Goal: Task Accomplishment & Management: Use online tool/utility

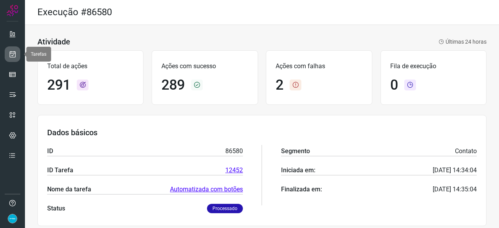
click at [9, 53] on icon at bounding box center [13, 54] width 8 height 8
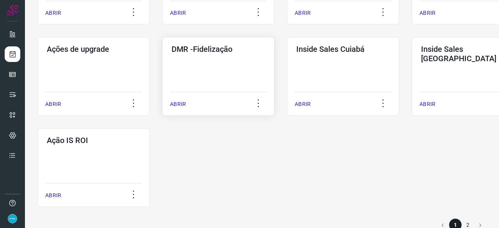
click at [176, 104] on p "ABRIR" at bounding box center [178, 104] width 16 height 8
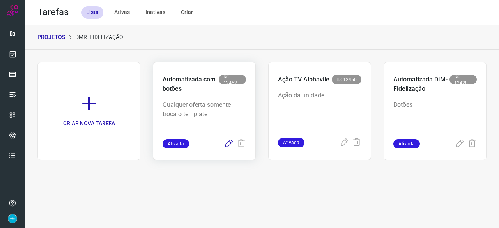
click at [230, 143] on icon at bounding box center [228, 143] width 9 height 9
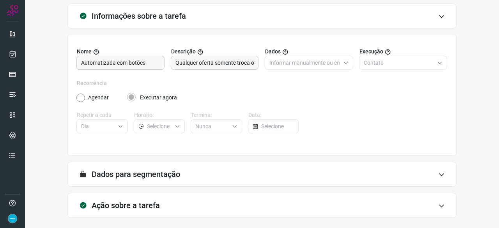
scroll to position [76, 0]
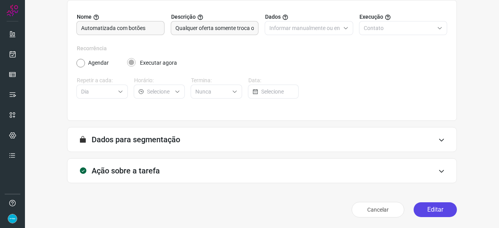
click at [433, 210] on button "Editar" at bounding box center [435, 209] width 43 height 15
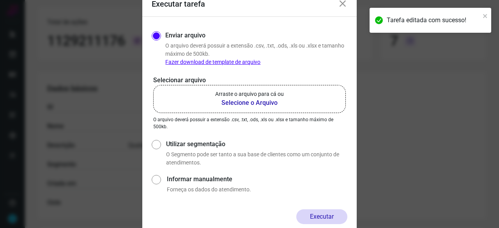
click at [249, 101] on b "Selecione o Arquivo" at bounding box center [249, 102] width 69 height 9
click at [0, 0] on input "Arraste o arquivo para cá ou Selecione o Arquivo" at bounding box center [0, 0] width 0 height 0
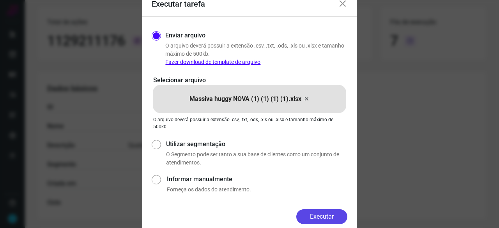
click at [307, 215] on button "Executar" at bounding box center [321, 216] width 51 height 15
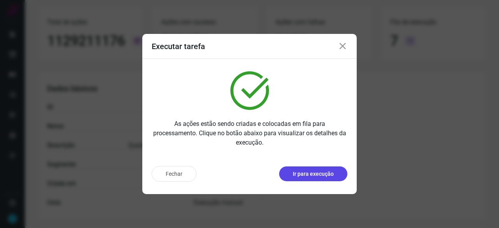
click at [312, 172] on p "Ir para execução" at bounding box center [313, 174] width 41 height 8
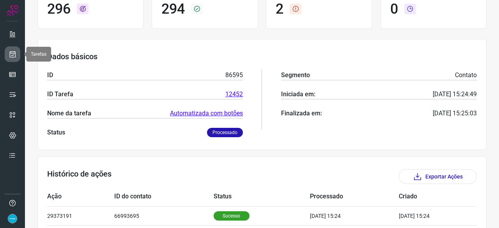
click at [14, 56] on icon at bounding box center [13, 54] width 8 height 8
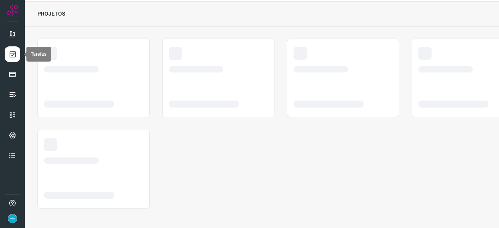
scroll to position [23, 0]
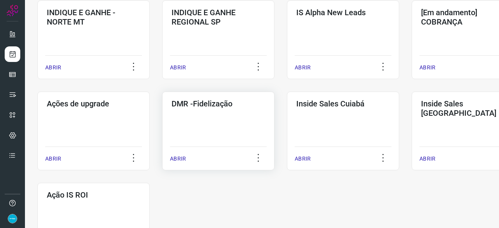
click at [173, 156] on p "ABRIR" at bounding box center [178, 159] width 16 height 8
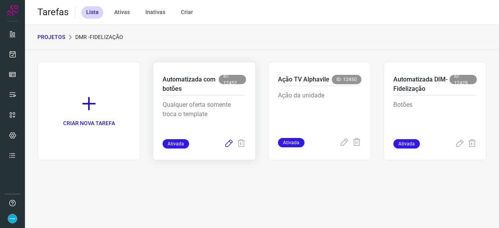
click at [231, 140] on icon at bounding box center [228, 143] width 9 height 9
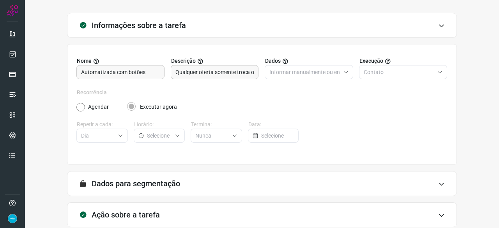
scroll to position [76, 0]
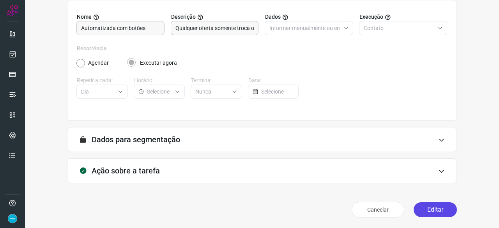
click at [431, 208] on button "Editar" at bounding box center [435, 209] width 43 height 15
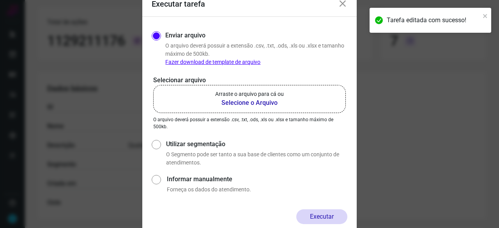
click at [250, 102] on b "Selecione o Arquivo" at bounding box center [249, 102] width 69 height 9
click at [0, 0] on input "Arraste o arquivo para cá ou Selecione o Arquivo" at bounding box center [0, 0] width 0 height 0
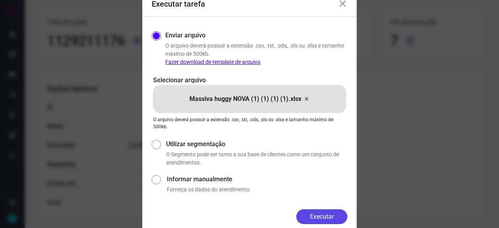
click at [312, 215] on button "Executar" at bounding box center [321, 216] width 51 height 15
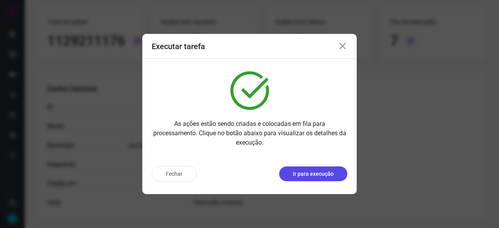
click at [313, 176] on p "Ir para execução" at bounding box center [313, 174] width 41 height 8
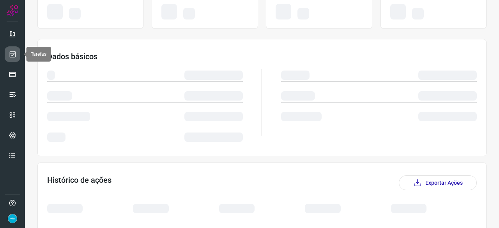
click at [17, 51] on link at bounding box center [13, 54] width 16 height 16
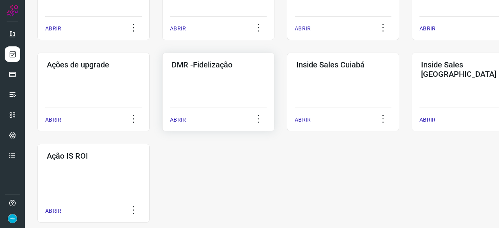
click at [181, 121] on p "ABRIR" at bounding box center [178, 120] width 16 height 8
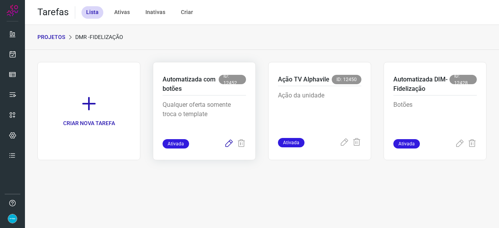
click at [231, 142] on icon at bounding box center [228, 143] width 9 height 9
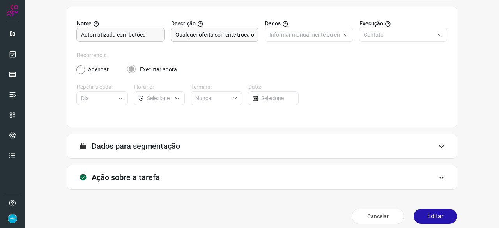
scroll to position [76, 0]
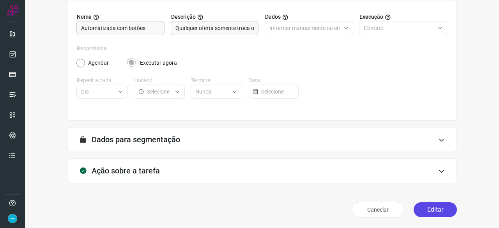
click at [432, 211] on button "Editar" at bounding box center [435, 209] width 43 height 15
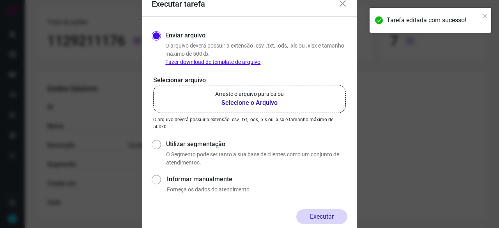
click at [229, 101] on b "Selecione o Arquivo" at bounding box center [249, 102] width 69 height 9
click at [0, 0] on input "Arraste o arquivo para cá ou Selecione o Arquivo" at bounding box center [0, 0] width 0 height 0
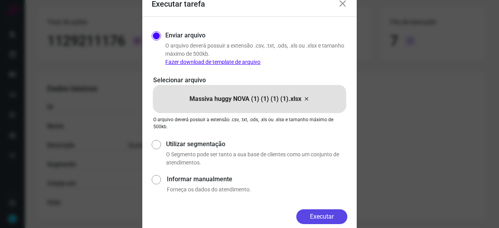
click at [316, 215] on button "Executar" at bounding box center [321, 216] width 51 height 15
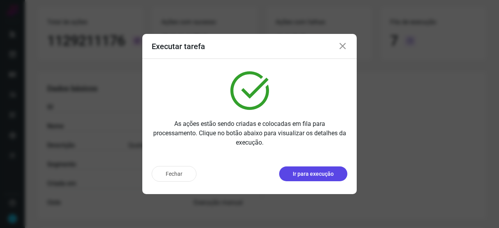
click at [326, 176] on p "Ir para execução" at bounding box center [313, 174] width 41 height 8
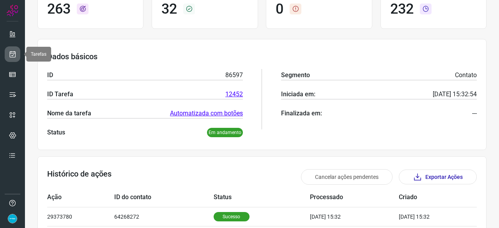
click at [12, 52] on icon at bounding box center [13, 54] width 8 height 8
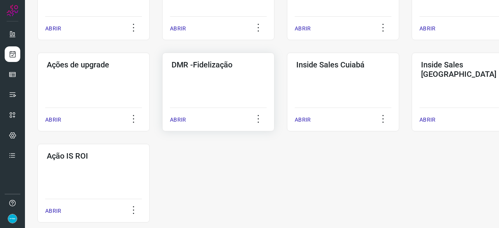
click at [183, 119] on p "ABRIR" at bounding box center [178, 120] width 16 height 8
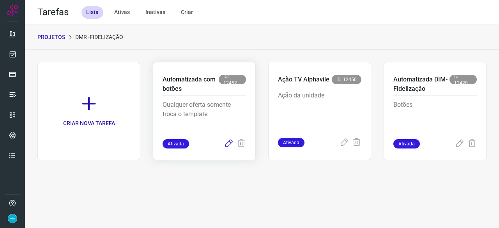
click at [227, 143] on icon at bounding box center [228, 143] width 9 height 9
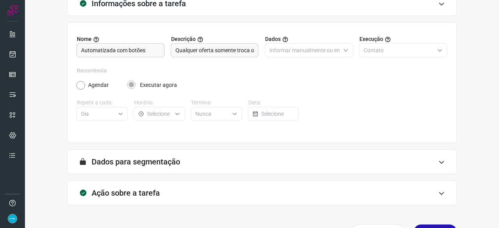
scroll to position [76, 0]
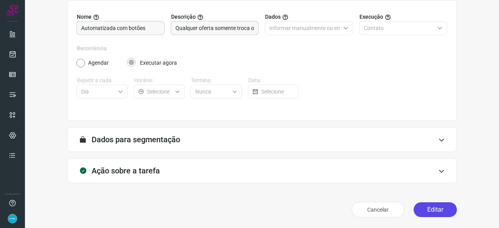
click at [433, 209] on button "Editar" at bounding box center [435, 209] width 43 height 15
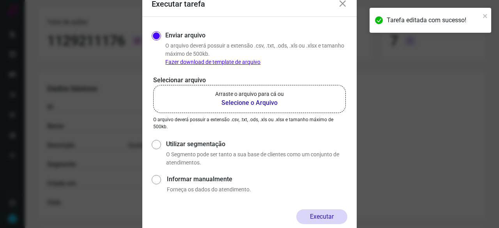
click at [227, 103] on b "Selecione o Arquivo" at bounding box center [249, 102] width 69 height 9
click at [0, 0] on input "Arraste o arquivo para cá ou Selecione o Arquivo" at bounding box center [0, 0] width 0 height 0
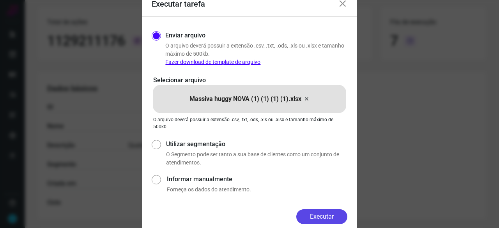
click at [326, 216] on button "Executar" at bounding box center [321, 216] width 51 height 15
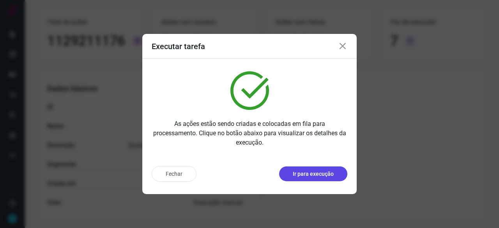
click at [303, 172] on p "Ir para execução" at bounding box center [313, 174] width 41 height 8
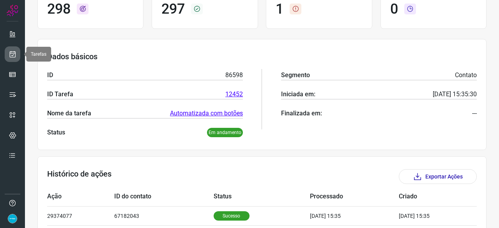
click at [11, 49] on link at bounding box center [13, 54] width 16 height 16
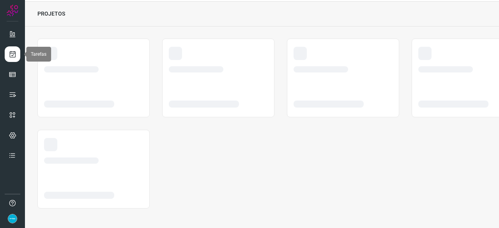
scroll to position [23, 0]
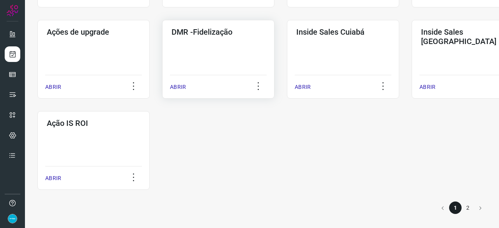
click at [179, 89] on p "ABRIR" at bounding box center [178, 87] width 16 height 8
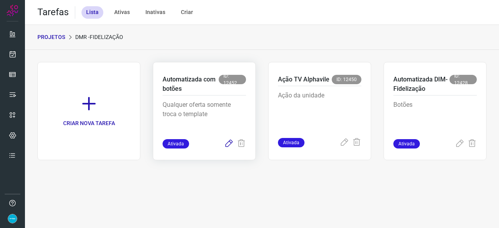
click at [227, 143] on icon at bounding box center [228, 143] width 9 height 9
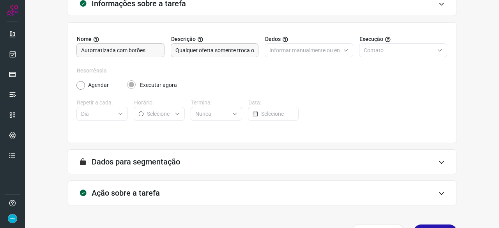
scroll to position [76, 0]
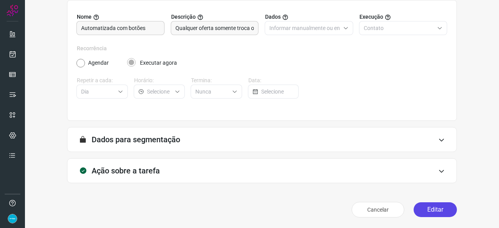
click at [428, 209] on button "Editar" at bounding box center [435, 209] width 43 height 15
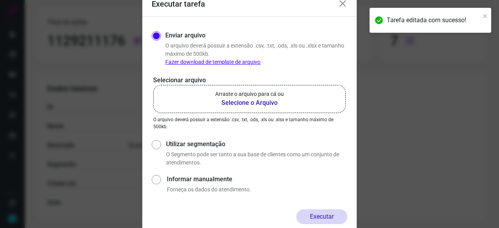
click at [232, 103] on b "Selecione o Arquivo" at bounding box center [249, 102] width 69 height 9
click at [0, 0] on input "Arraste o arquivo para cá ou Selecione o Arquivo" at bounding box center [0, 0] width 0 height 0
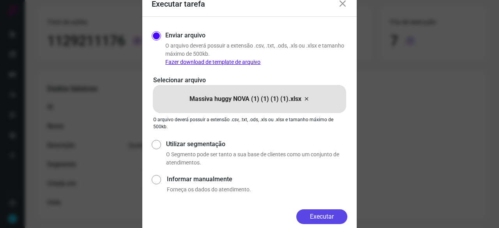
click at [337, 217] on button "Executar" at bounding box center [321, 216] width 51 height 15
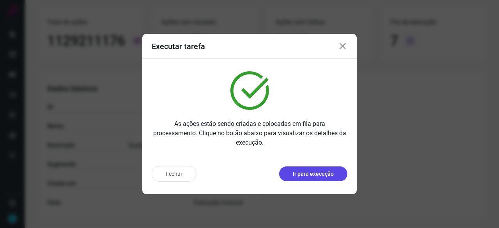
click at [315, 179] on button "Ir para execução" at bounding box center [313, 174] width 68 height 15
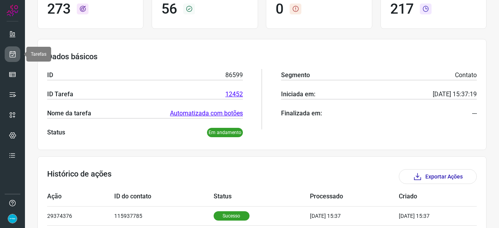
click at [14, 52] on icon at bounding box center [13, 54] width 8 height 8
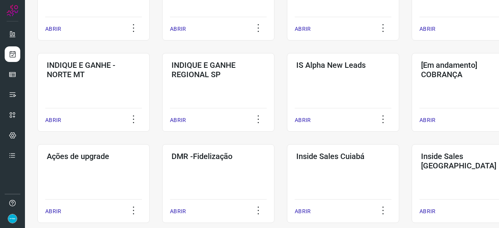
scroll to position [296, 0]
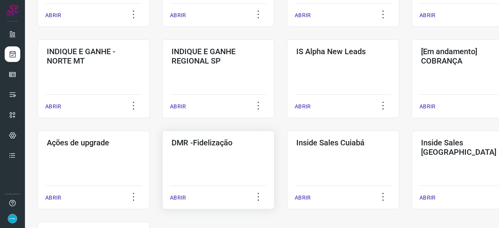
click at [182, 195] on p "ABRIR" at bounding box center [178, 198] width 16 height 8
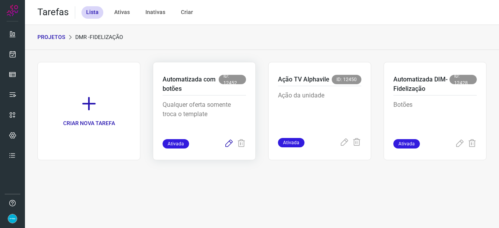
click at [231, 141] on icon at bounding box center [228, 143] width 9 height 9
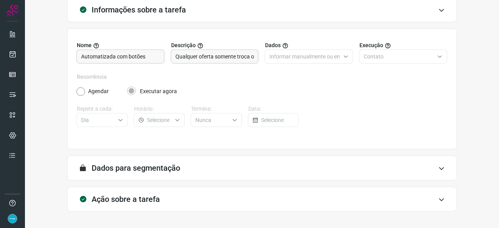
scroll to position [76, 0]
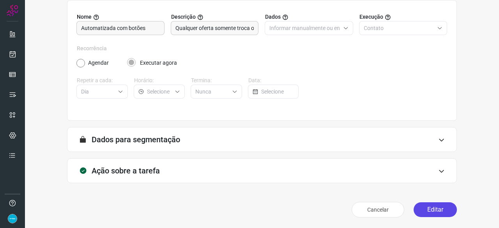
click at [420, 206] on button "Editar" at bounding box center [435, 209] width 43 height 15
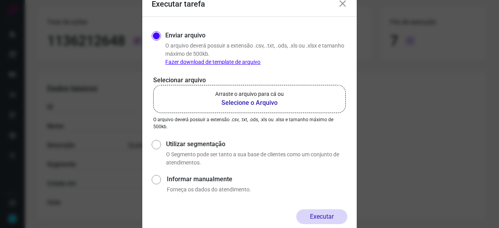
click at [238, 101] on b "Selecione o Arquivo" at bounding box center [249, 102] width 69 height 9
click at [0, 0] on input "Arraste o arquivo para cá ou Selecione o Arquivo" at bounding box center [0, 0] width 0 height 0
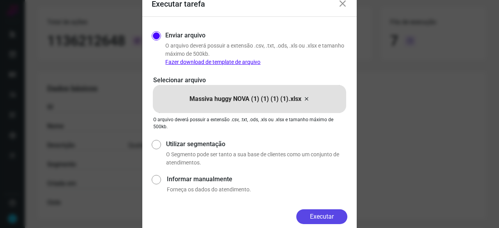
click at [318, 218] on button "Executar" at bounding box center [321, 216] width 51 height 15
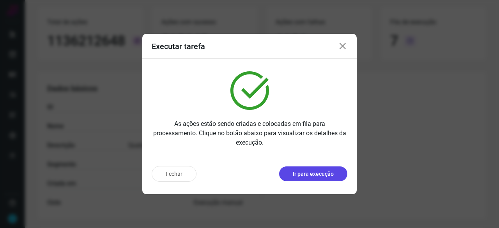
click at [307, 172] on p "Ir para execução" at bounding box center [313, 174] width 41 height 8
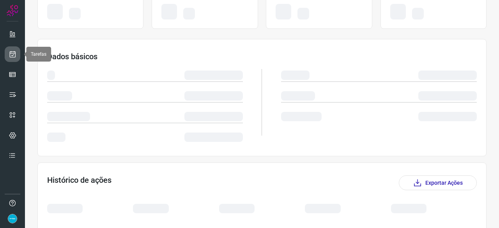
click at [10, 51] on icon at bounding box center [13, 54] width 8 height 8
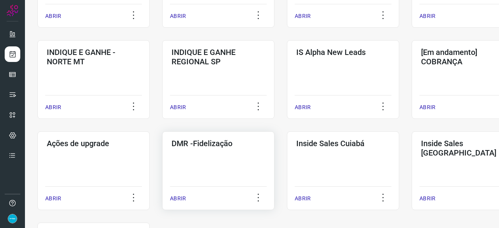
scroll to position [296, 0]
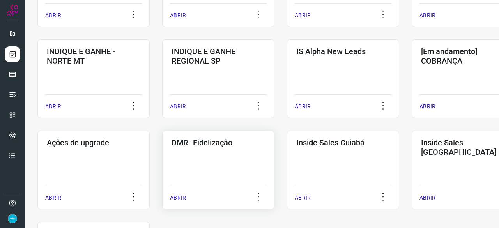
click at [179, 192] on div "ABRIR" at bounding box center [218, 196] width 97 height 20
click at [178, 193] on div "ABRIR" at bounding box center [218, 196] width 97 height 20
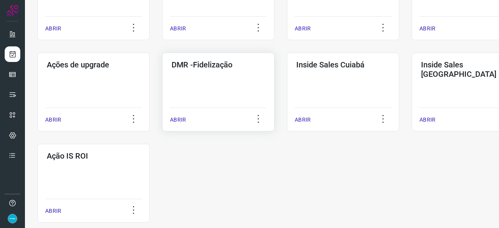
click at [179, 120] on p "ABRIR" at bounding box center [178, 120] width 16 height 8
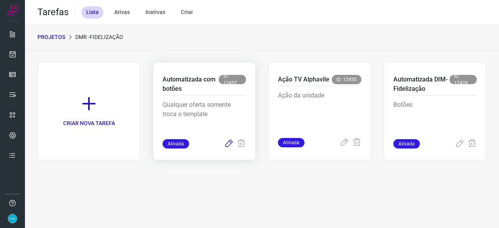
click at [228, 144] on icon at bounding box center [228, 143] width 9 height 9
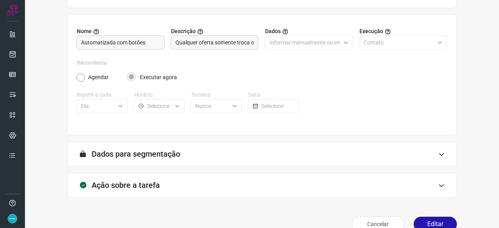
scroll to position [76, 0]
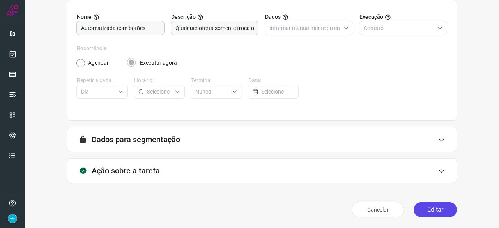
click at [427, 209] on button "Editar" at bounding box center [435, 209] width 43 height 15
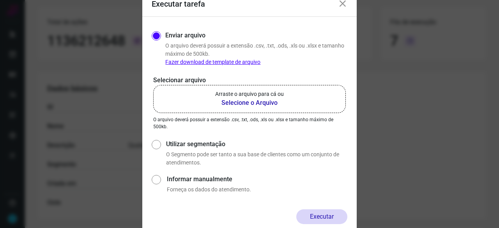
click at [243, 103] on b "Selecione o Arquivo" at bounding box center [249, 102] width 69 height 9
click at [0, 0] on input "Arraste o arquivo para cá ou Selecione o Arquivo" at bounding box center [0, 0] width 0 height 0
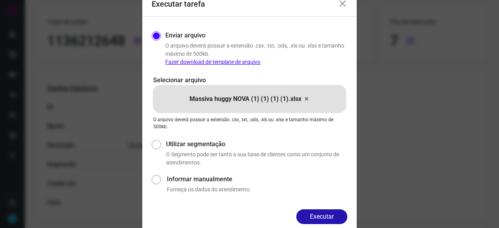
click at [326, 217] on button "Executar" at bounding box center [321, 216] width 51 height 15
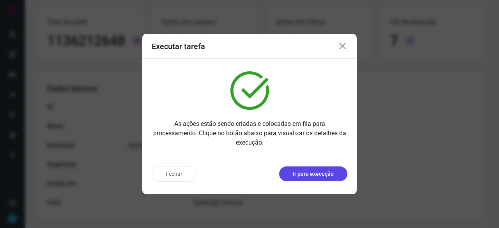
click at [311, 173] on p "Ir para execução" at bounding box center [313, 174] width 41 height 8
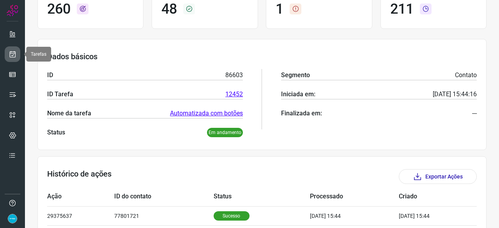
click at [16, 51] on link at bounding box center [13, 54] width 16 height 16
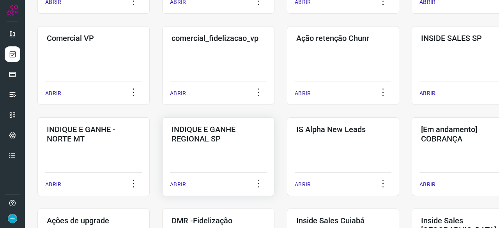
scroll to position [296, 0]
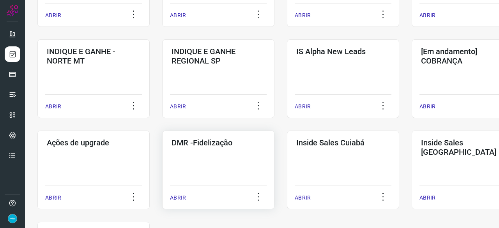
click at [178, 200] on p "ABRIR" at bounding box center [178, 198] width 16 height 8
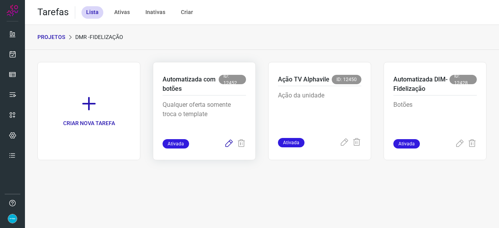
click at [229, 143] on icon at bounding box center [228, 143] width 9 height 9
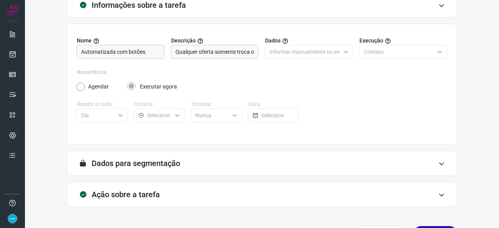
scroll to position [76, 0]
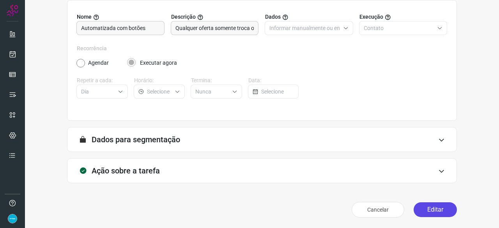
click at [419, 210] on button "Editar" at bounding box center [435, 209] width 43 height 15
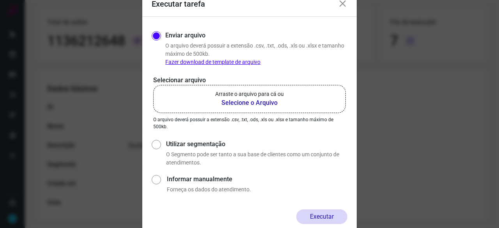
click at [241, 103] on b "Selecione o Arquivo" at bounding box center [249, 102] width 69 height 9
click at [0, 0] on input "Arraste o arquivo para cá ou Selecione o Arquivo" at bounding box center [0, 0] width 0 height 0
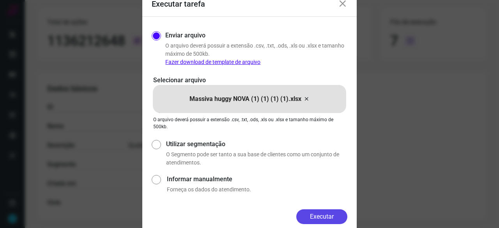
click at [326, 213] on button "Executar" at bounding box center [321, 216] width 51 height 15
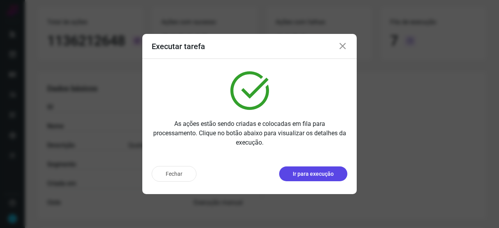
click at [316, 172] on p "Ir para execução" at bounding box center [313, 174] width 41 height 8
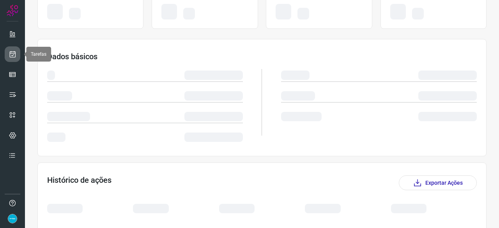
click at [13, 55] on icon at bounding box center [13, 54] width 8 height 8
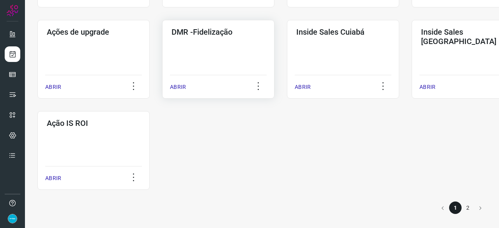
click at [174, 86] on p "ABRIR" at bounding box center [178, 87] width 16 height 8
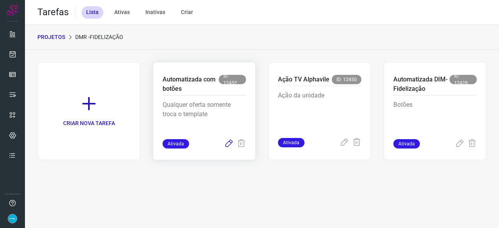
click at [231, 143] on icon at bounding box center [228, 143] width 9 height 9
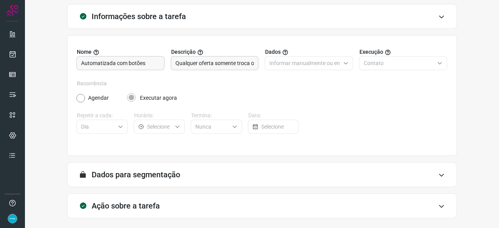
scroll to position [76, 0]
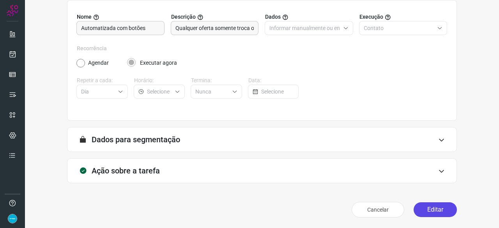
click at [434, 211] on button "Editar" at bounding box center [435, 209] width 43 height 15
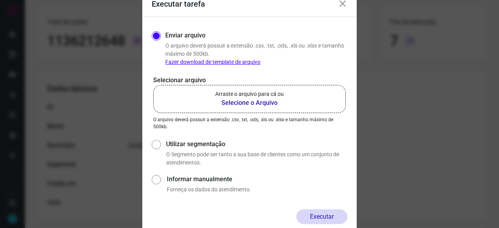
click at [242, 103] on b "Selecione o Arquivo" at bounding box center [249, 102] width 69 height 9
click at [0, 0] on input "Arraste o arquivo para cá ou Selecione o Arquivo" at bounding box center [0, 0] width 0 height 0
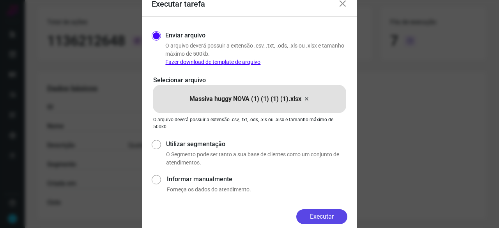
click at [318, 220] on button "Executar" at bounding box center [321, 216] width 51 height 15
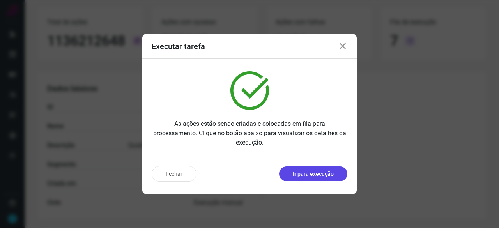
click at [320, 176] on p "Ir para execução" at bounding box center [313, 174] width 41 height 8
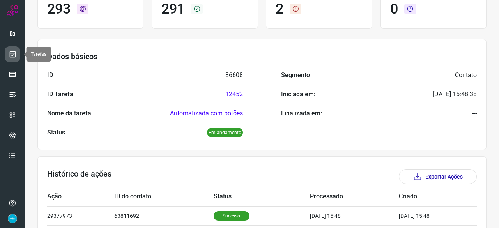
click at [12, 50] on icon at bounding box center [13, 54] width 8 height 8
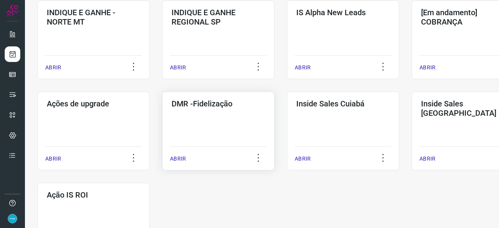
click at [185, 157] on p "ABRIR" at bounding box center [178, 159] width 16 height 8
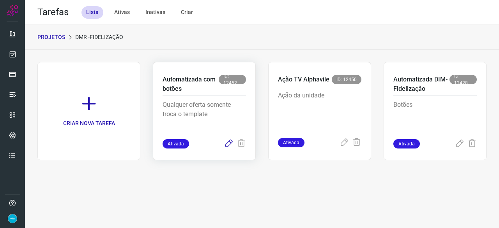
click at [231, 142] on icon at bounding box center [228, 143] width 9 height 9
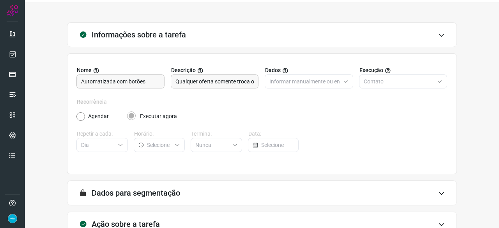
scroll to position [76, 0]
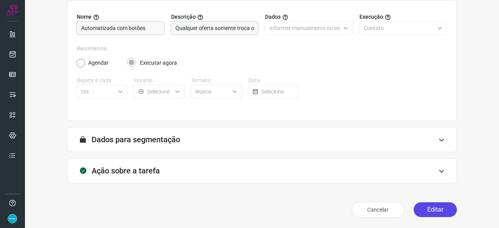
click at [435, 207] on button "Editar" at bounding box center [435, 209] width 43 height 15
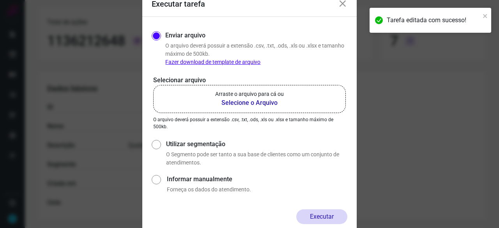
click at [236, 104] on b "Selecione o Arquivo" at bounding box center [249, 102] width 69 height 9
click at [0, 0] on input "Arraste o arquivo para cá ou Selecione o Arquivo" at bounding box center [0, 0] width 0 height 0
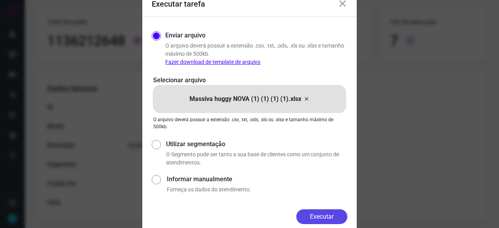
click at [325, 220] on button "Executar" at bounding box center [321, 216] width 51 height 15
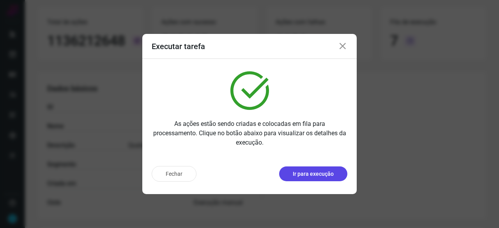
click at [321, 176] on p "Ir para execução" at bounding box center [313, 174] width 41 height 8
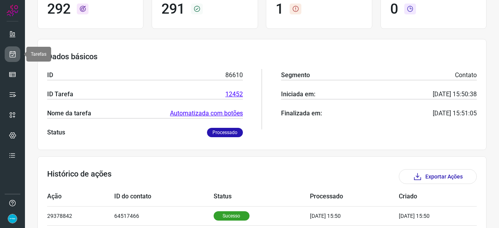
click at [12, 51] on icon at bounding box center [13, 54] width 8 height 8
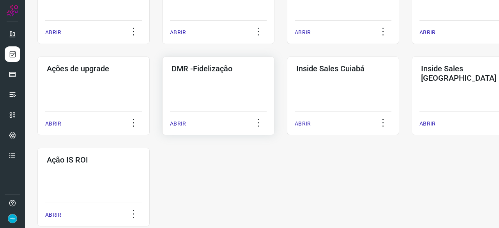
scroll to position [374, 0]
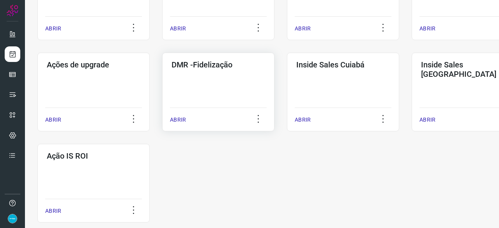
click at [187, 119] on div "ABRIR" at bounding box center [218, 118] width 97 height 20
click at [173, 121] on p "ABRIR" at bounding box center [178, 120] width 16 height 8
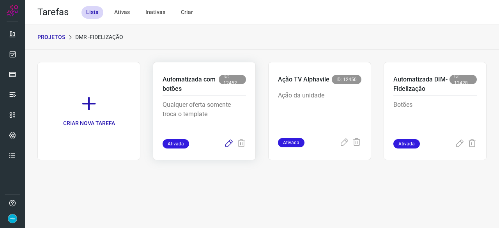
click at [227, 141] on icon at bounding box center [228, 143] width 9 height 9
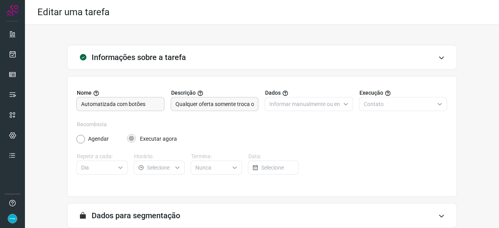
scroll to position [76, 0]
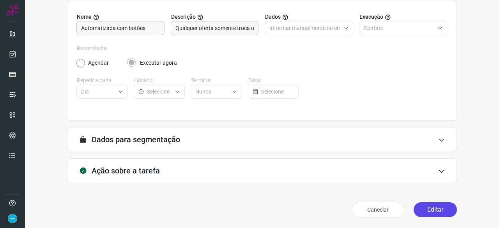
click at [436, 207] on button "Editar" at bounding box center [435, 209] width 43 height 15
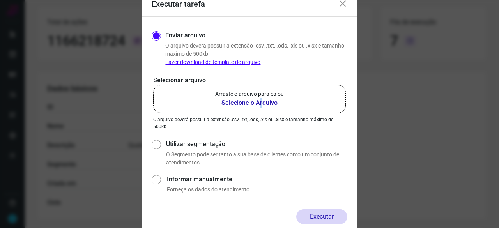
click at [261, 103] on b "Selecione o Arquivo" at bounding box center [249, 102] width 69 height 9
click at [239, 103] on b "Selecione o Arquivo" at bounding box center [249, 102] width 69 height 9
click at [0, 0] on input "Arraste o arquivo para cá ou Selecione o Arquivo" at bounding box center [0, 0] width 0 height 0
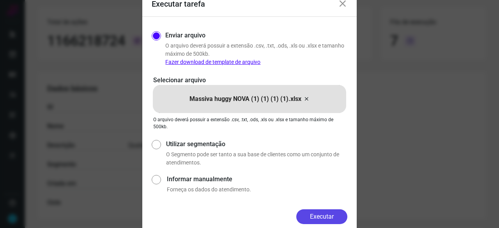
click at [321, 213] on button "Executar" at bounding box center [321, 216] width 51 height 15
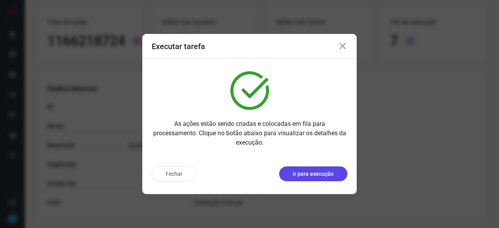
click at [304, 173] on p "Ir para execução" at bounding box center [313, 174] width 41 height 8
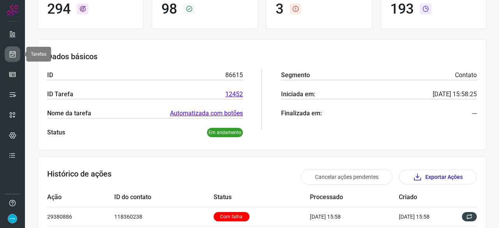
click at [16, 52] on icon at bounding box center [13, 54] width 8 height 8
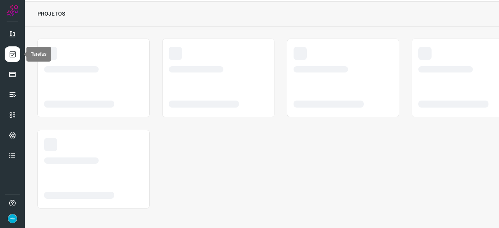
scroll to position [23, 0]
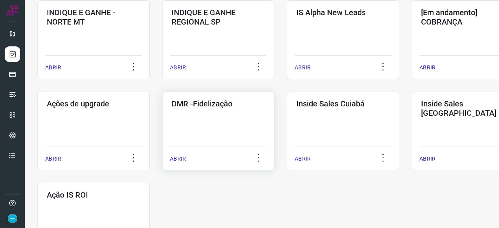
click at [184, 159] on p "ABRIR" at bounding box center [178, 159] width 16 height 8
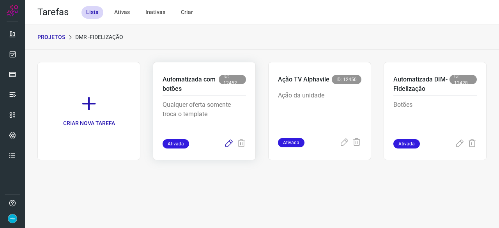
click at [232, 143] on icon at bounding box center [228, 143] width 9 height 9
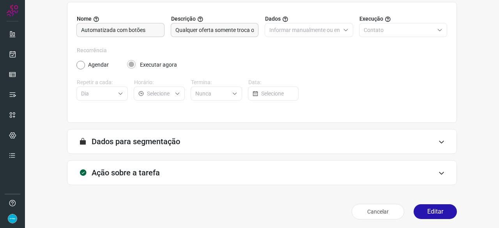
scroll to position [76, 0]
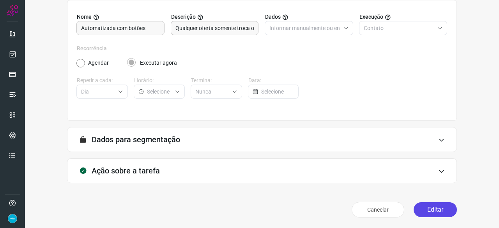
click at [428, 212] on button "Editar" at bounding box center [435, 209] width 43 height 15
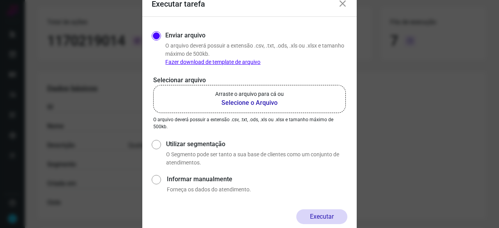
click at [232, 103] on b "Selecione o Arquivo" at bounding box center [249, 102] width 69 height 9
click at [0, 0] on input "Arraste o arquivo para cá ou Selecione o Arquivo" at bounding box center [0, 0] width 0 height 0
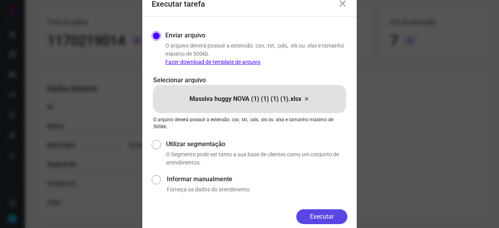
click at [335, 214] on button "Executar" at bounding box center [321, 216] width 51 height 15
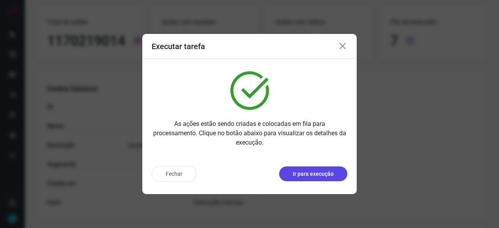
click at [306, 175] on p "Ir para execução" at bounding box center [313, 174] width 41 height 8
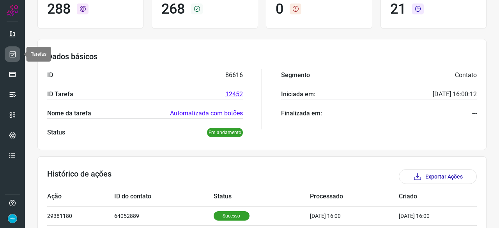
click at [17, 51] on link at bounding box center [13, 54] width 16 height 16
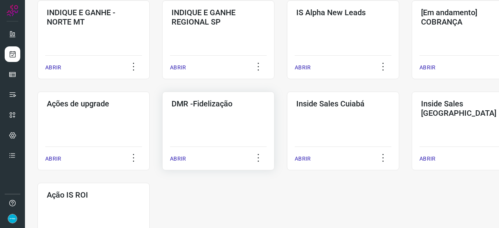
click at [182, 160] on p "ABRIR" at bounding box center [178, 159] width 16 height 8
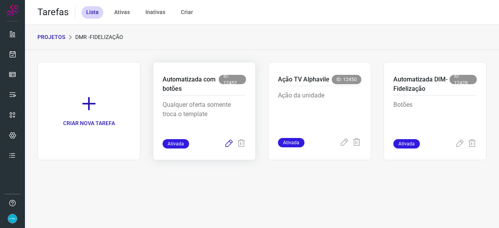
click at [227, 143] on icon at bounding box center [228, 143] width 9 height 9
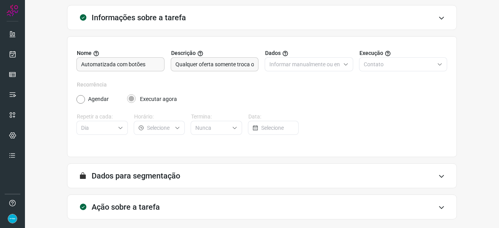
scroll to position [76, 0]
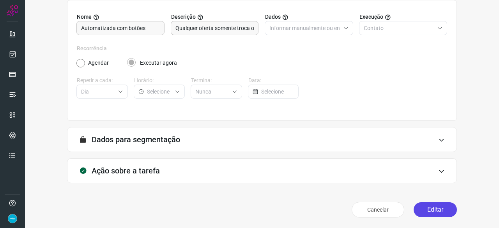
click at [431, 207] on button "Editar" at bounding box center [435, 209] width 43 height 15
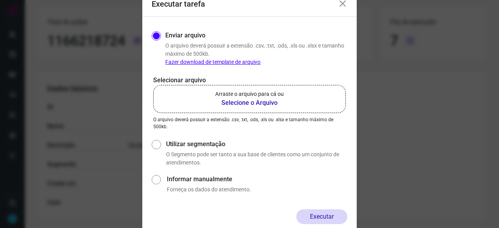
click at [231, 102] on b "Selecione o Arquivo" at bounding box center [249, 102] width 69 height 9
click at [0, 0] on input "Arraste o arquivo para cá ou Selecione o Arquivo" at bounding box center [0, 0] width 0 height 0
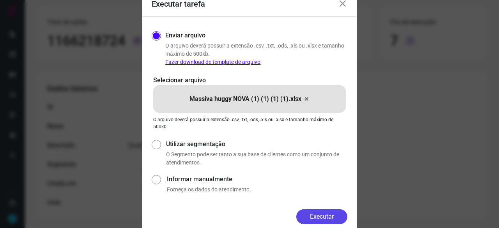
click at [332, 218] on button "Executar" at bounding box center [321, 216] width 51 height 15
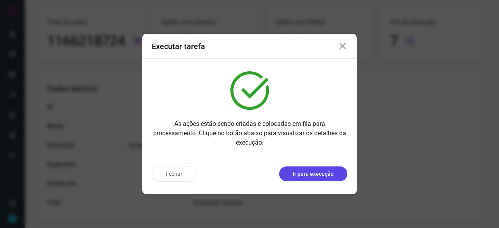
click at [312, 175] on p "Ir para execução" at bounding box center [313, 174] width 41 height 8
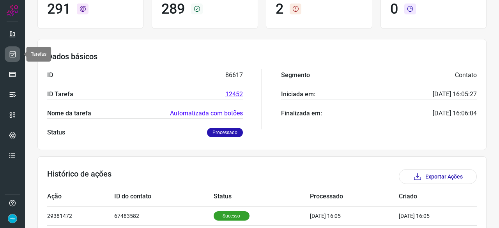
click at [8, 54] on link at bounding box center [13, 54] width 16 height 16
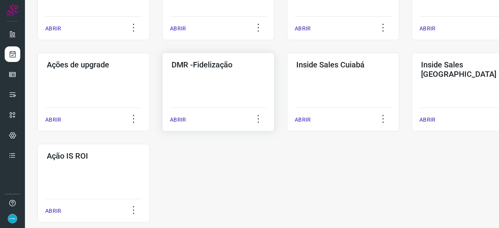
click at [180, 119] on p "ABRIR" at bounding box center [178, 120] width 16 height 8
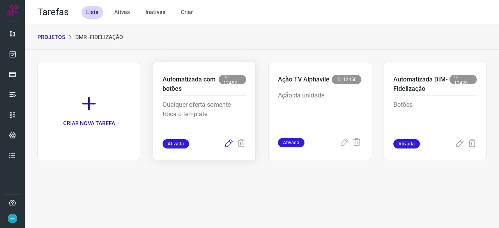
click at [232, 143] on icon at bounding box center [228, 143] width 9 height 9
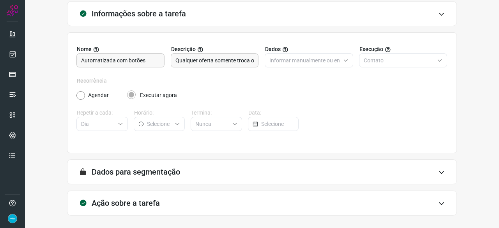
scroll to position [76, 0]
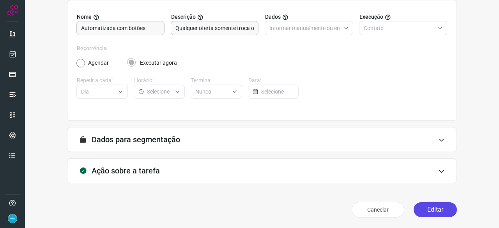
click at [424, 207] on button "Editar" at bounding box center [435, 209] width 43 height 15
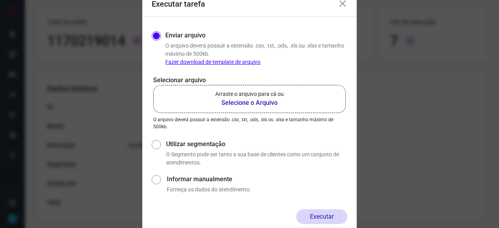
click at [233, 101] on b "Selecione o Arquivo" at bounding box center [249, 102] width 69 height 9
click at [0, 0] on input "Arraste o arquivo para cá ou Selecione o Arquivo" at bounding box center [0, 0] width 0 height 0
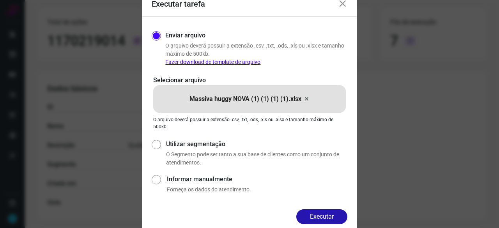
click at [334, 211] on button "Executar" at bounding box center [321, 216] width 51 height 15
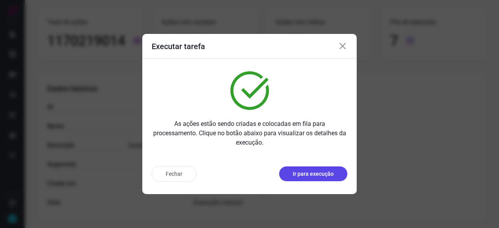
click at [327, 173] on p "Ir para execução" at bounding box center [313, 174] width 41 height 8
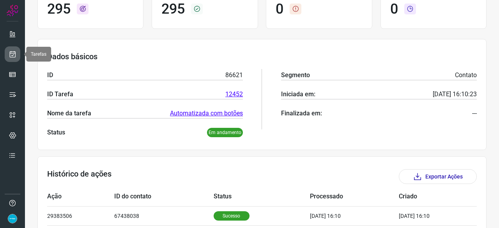
click at [9, 53] on icon at bounding box center [13, 54] width 8 height 8
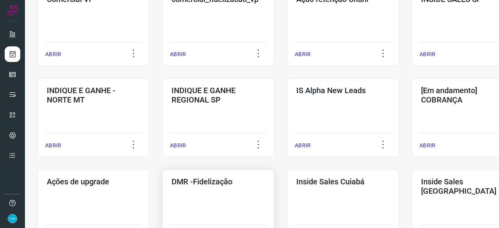
scroll to position [296, 0]
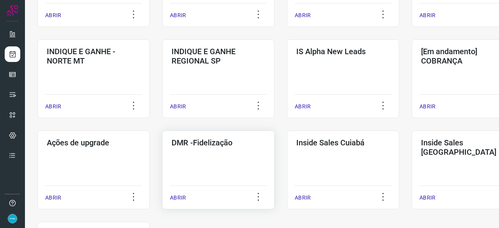
click at [174, 193] on div "ABRIR" at bounding box center [218, 196] width 97 height 20
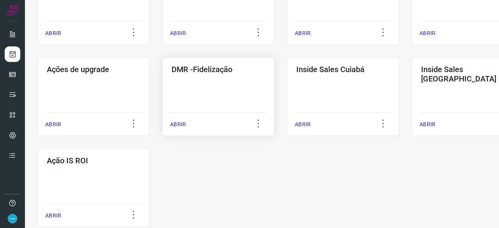
scroll to position [407, 0]
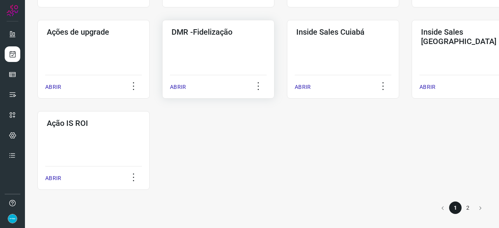
click at [186, 89] on div "ABRIR" at bounding box center [218, 85] width 97 height 20
click at [179, 85] on p "ABRIR" at bounding box center [178, 87] width 16 height 8
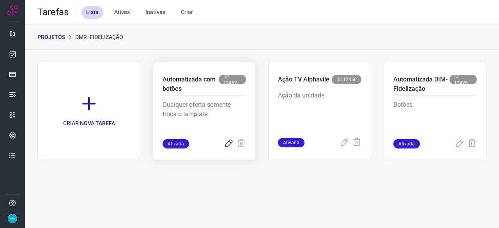
click at [229, 141] on icon at bounding box center [228, 143] width 9 height 9
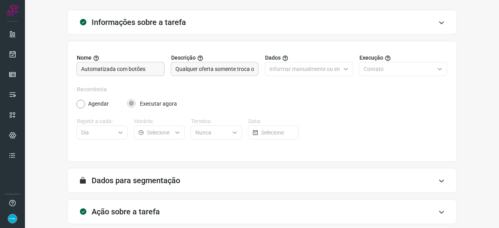
scroll to position [76, 0]
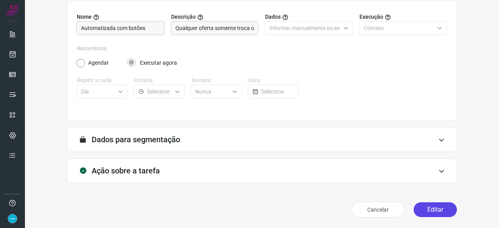
click at [417, 209] on button "Editar" at bounding box center [435, 209] width 43 height 15
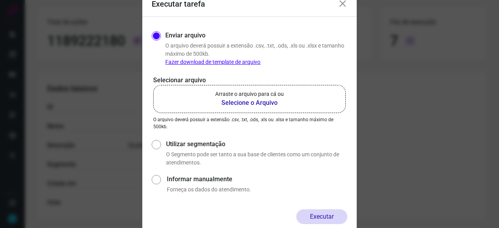
click at [254, 102] on b "Selecione o Arquivo" at bounding box center [249, 102] width 69 height 9
click at [0, 0] on input "Arraste o arquivo para cá ou Selecione o Arquivo" at bounding box center [0, 0] width 0 height 0
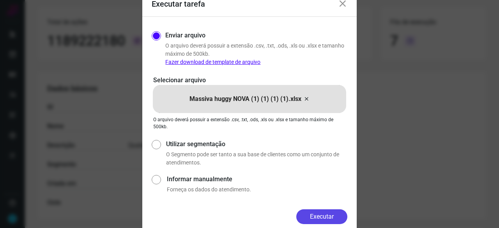
click at [322, 217] on button "Executar" at bounding box center [321, 216] width 51 height 15
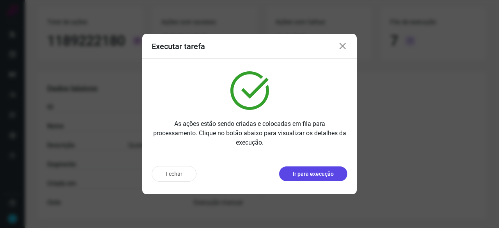
click at [321, 176] on p "Ir para execução" at bounding box center [313, 174] width 41 height 8
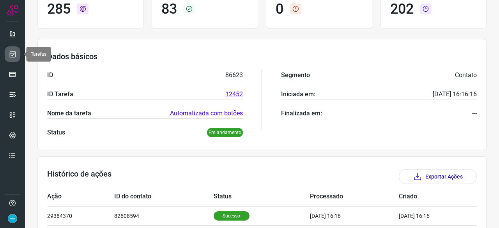
click at [13, 54] on icon at bounding box center [13, 54] width 8 height 8
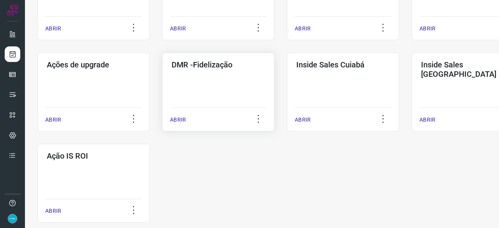
click at [183, 120] on p "ABRIR" at bounding box center [178, 120] width 16 height 8
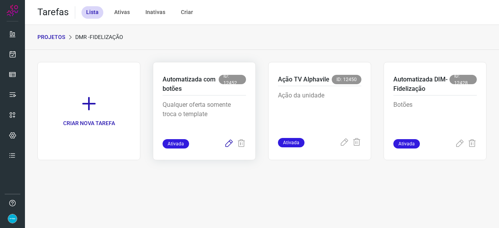
click at [229, 145] on icon at bounding box center [228, 143] width 9 height 9
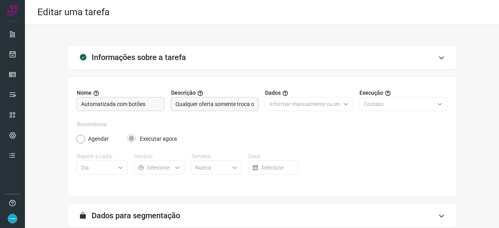
scroll to position [76, 0]
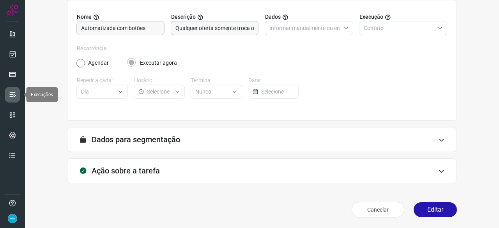
click at [17, 93] on link at bounding box center [13, 95] width 16 height 16
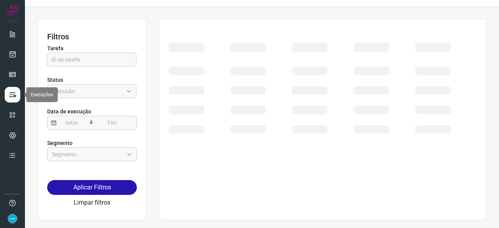
scroll to position [18, 0]
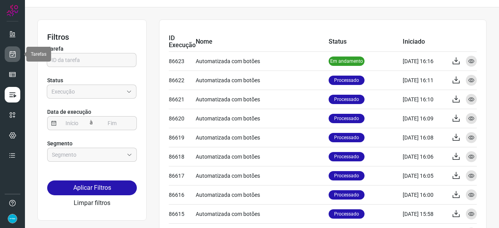
click at [13, 53] on icon at bounding box center [13, 54] width 8 height 8
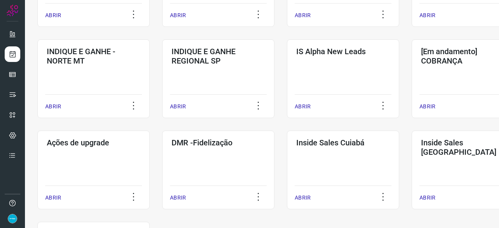
scroll to position [330, 0]
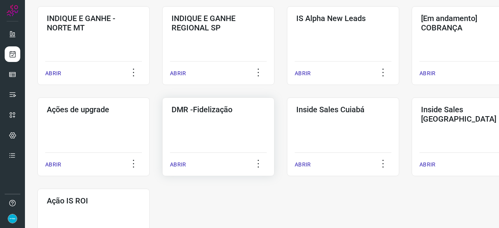
click at [176, 169] on div "ABRIR" at bounding box center [218, 163] width 97 height 20
click at [178, 166] on p "ABRIR" at bounding box center [178, 165] width 16 height 8
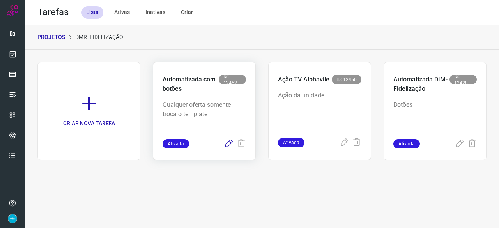
click at [228, 144] on icon at bounding box center [228, 143] width 9 height 9
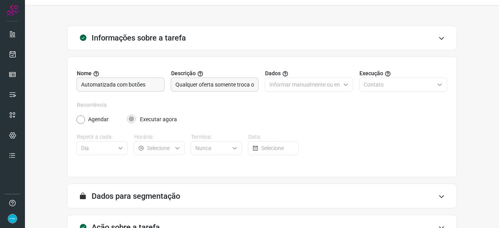
scroll to position [76, 0]
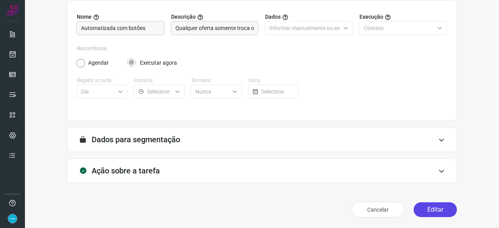
click at [430, 211] on button "Editar" at bounding box center [435, 209] width 43 height 15
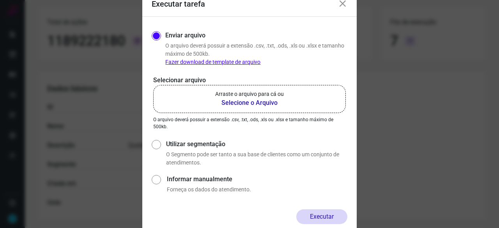
click at [263, 102] on b "Selecione o Arquivo" at bounding box center [249, 102] width 69 height 9
click at [0, 0] on input "Arraste o arquivo para cá ou Selecione o Arquivo" at bounding box center [0, 0] width 0 height 0
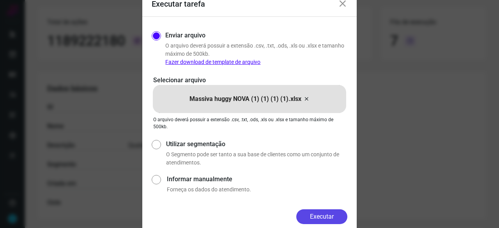
click at [340, 213] on button "Executar" at bounding box center [321, 216] width 51 height 15
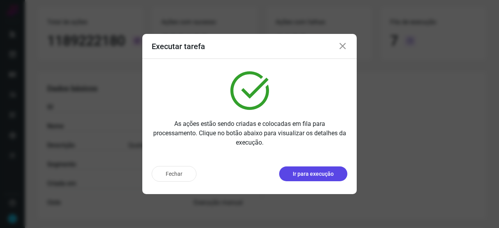
click at [309, 175] on p "Ir para execução" at bounding box center [313, 174] width 41 height 8
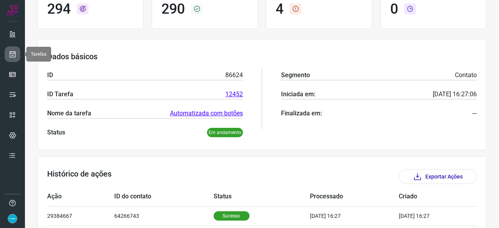
click at [10, 54] on icon at bounding box center [13, 54] width 8 height 8
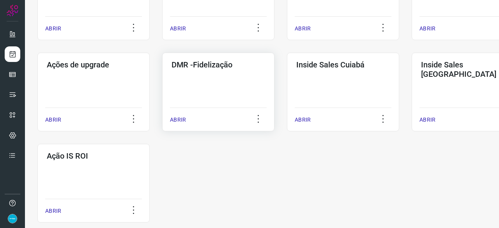
click at [179, 118] on p "ABRIR" at bounding box center [178, 120] width 16 height 8
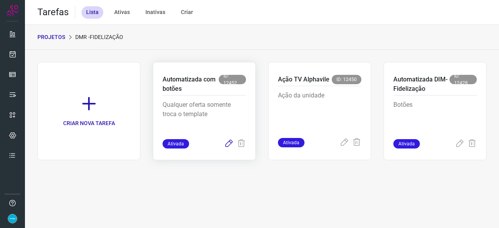
click at [230, 143] on icon at bounding box center [228, 143] width 9 height 9
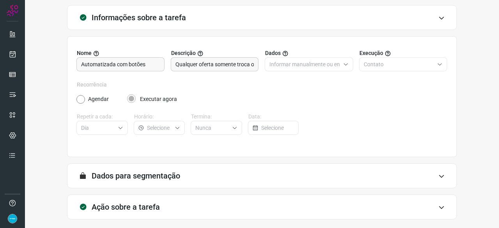
scroll to position [76, 0]
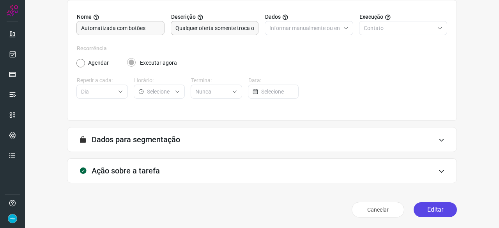
click at [431, 211] on button "Editar" at bounding box center [435, 209] width 43 height 15
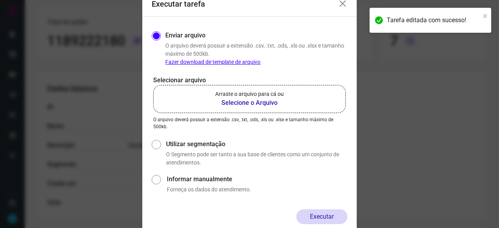
click at [238, 104] on b "Selecione o Arquivo" at bounding box center [249, 102] width 69 height 9
click at [0, 0] on input "Arraste o arquivo para cá ou Selecione o Arquivo" at bounding box center [0, 0] width 0 height 0
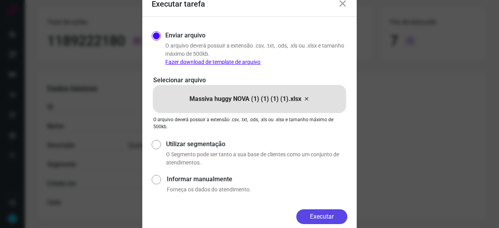
click at [336, 213] on button "Executar" at bounding box center [321, 216] width 51 height 15
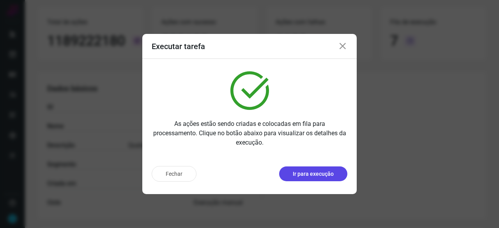
click at [306, 173] on p "Ir para execução" at bounding box center [313, 174] width 41 height 8
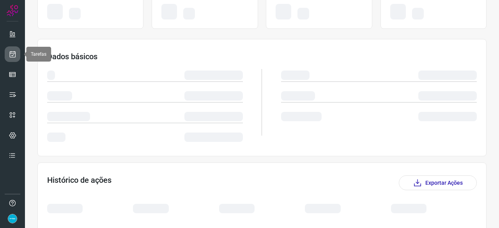
click at [13, 55] on icon at bounding box center [13, 54] width 8 height 8
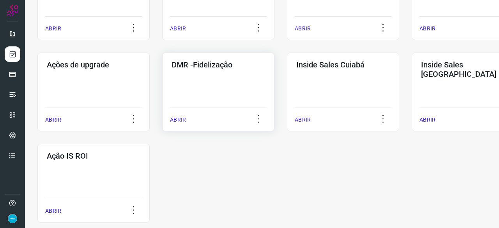
click at [181, 121] on p "ABRIR" at bounding box center [178, 120] width 16 height 8
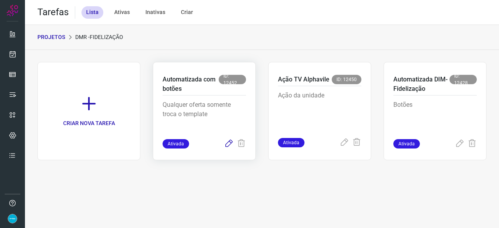
click at [227, 142] on icon at bounding box center [228, 143] width 9 height 9
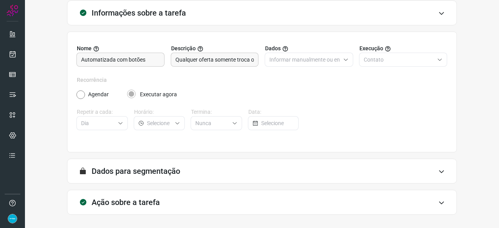
scroll to position [76, 0]
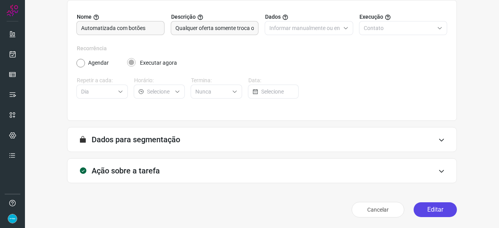
click at [445, 205] on button "Editar" at bounding box center [435, 209] width 43 height 15
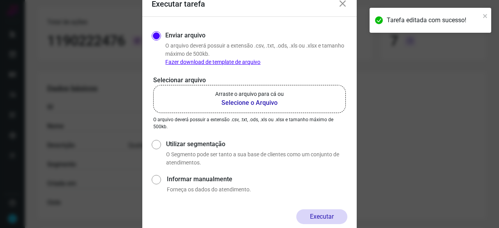
click at [232, 100] on b "Selecione o Arquivo" at bounding box center [249, 102] width 69 height 9
click at [0, 0] on input "Arraste o arquivo para cá ou Selecione o Arquivo" at bounding box center [0, 0] width 0 height 0
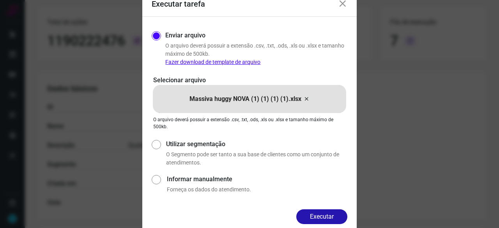
click at [339, 215] on button "Executar" at bounding box center [321, 216] width 51 height 15
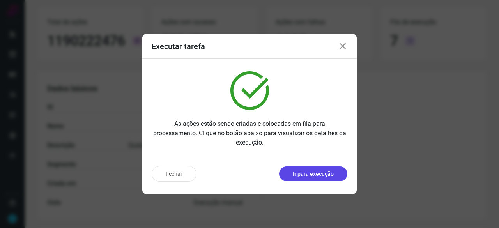
click at [318, 174] on p "Ir para execução" at bounding box center [313, 174] width 41 height 8
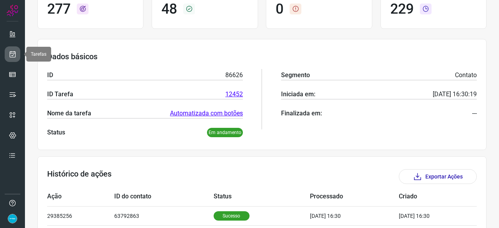
click at [12, 56] on icon at bounding box center [13, 54] width 8 height 8
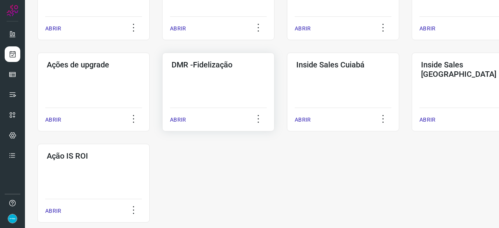
click at [185, 119] on p "ABRIR" at bounding box center [178, 120] width 16 height 8
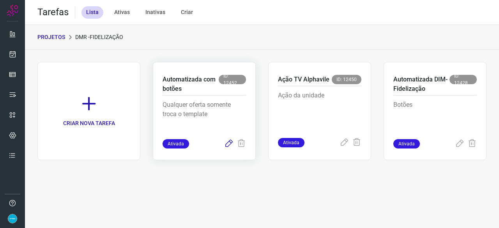
click at [230, 143] on icon at bounding box center [228, 143] width 9 height 9
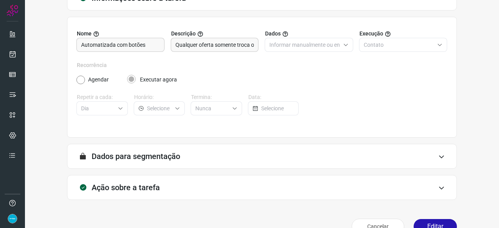
scroll to position [76, 0]
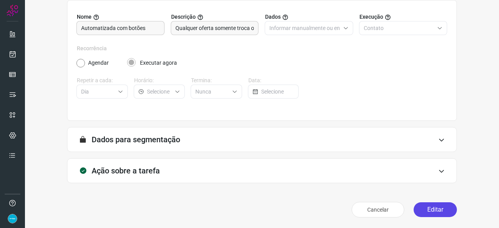
click at [433, 205] on button "Editar" at bounding box center [435, 209] width 43 height 15
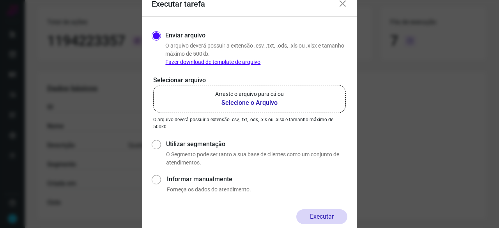
click at [232, 103] on b "Selecione o Arquivo" at bounding box center [249, 102] width 69 height 9
click at [0, 0] on input "Arraste o arquivo para cá ou Selecione o Arquivo" at bounding box center [0, 0] width 0 height 0
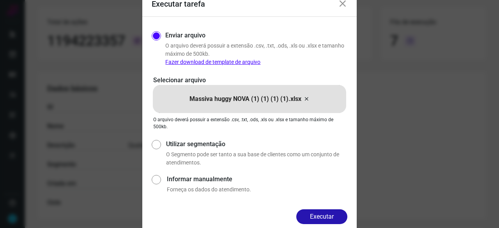
click at [325, 217] on button "Executar" at bounding box center [321, 216] width 51 height 15
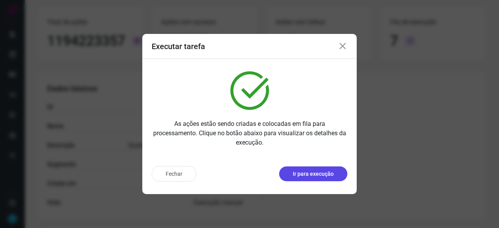
click at [326, 177] on p "Ir para execução" at bounding box center [313, 174] width 41 height 8
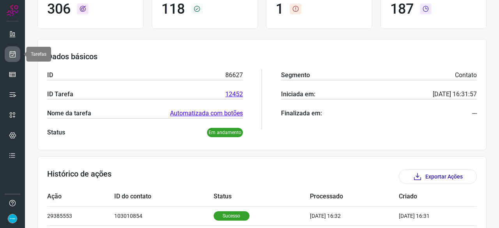
click at [16, 53] on icon at bounding box center [13, 54] width 8 height 8
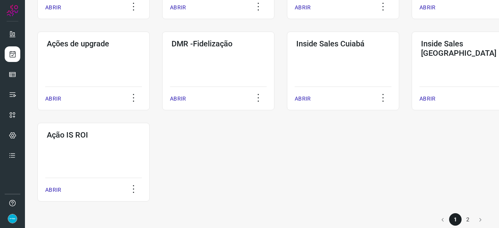
scroll to position [407, 0]
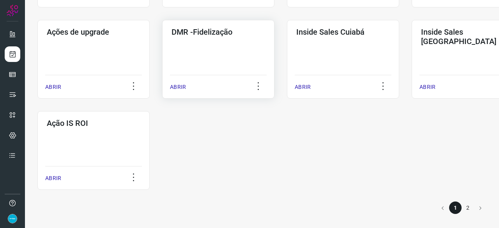
click at [177, 86] on p "ABRIR" at bounding box center [178, 87] width 16 height 8
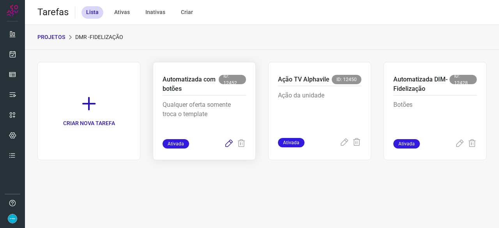
click at [229, 140] on icon at bounding box center [228, 143] width 9 height 9
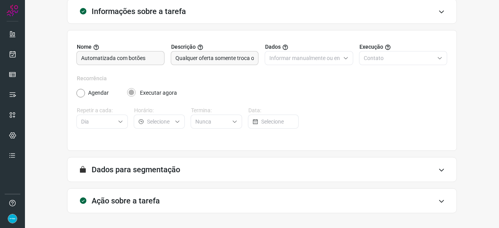
scroll to position [76, 0]
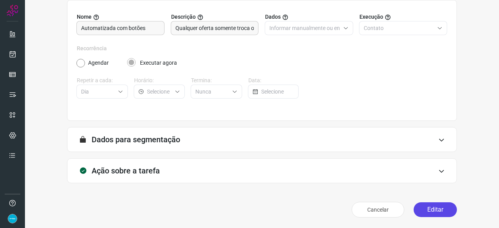
click at [430, 210] on button "Editar" at bounding box center [435, 209] width 43 height 15
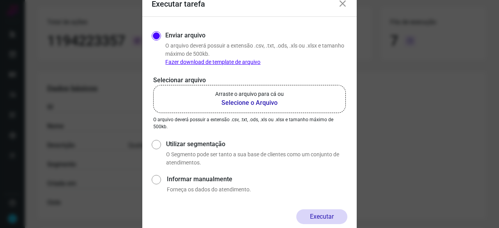
click at [229, 102] on b "Selecione o Arquivo" at bounding box center [249, 102] width 69 height 9
click at [0, 0] on input "Arraste o arquivo para cá ou Selecione o Arquivo" at bounding box center [0, 0] width 0 height 0
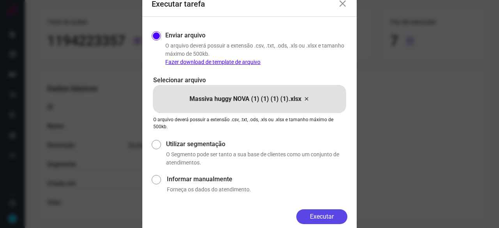
click at [328, 213] on button "Executar" at bounding box center [321, 216] width 51 height 15
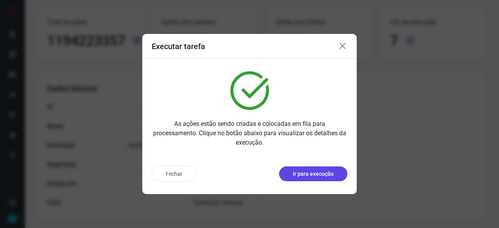
click at [317, 175] on p "Ir para execução" at bounding box center [313, 174] width 41 height 8
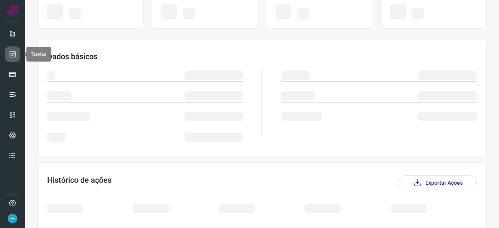
click at [11, 51] on icon at bounding box center [13, 54] width 8 height 8
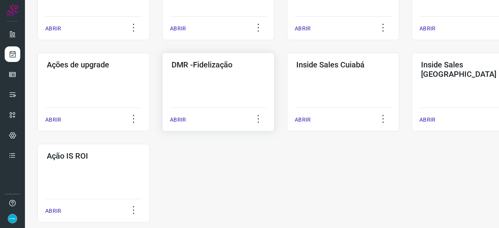
click at [179, 117] on p "ABRIR" at bounding box center [178, 120] width 16 height 8
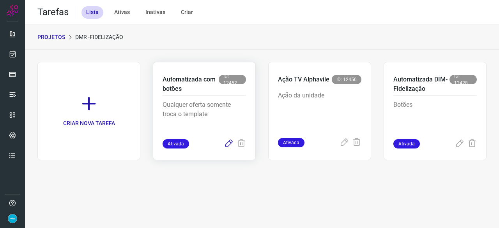
click at [227, 145] on icon at bounding box center [228, 143] width 9 height 9
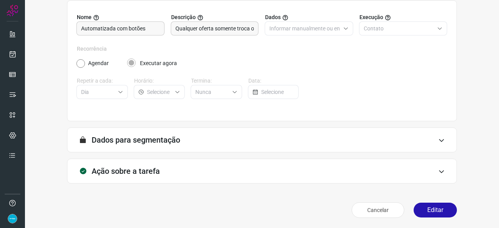
scroll to position [76, 0]
click at [435, 206] on button "Editar" at bounding box center [435, 209] width 43 height 15
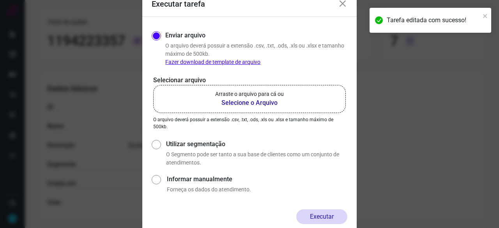
click at [243, 105] on b "Selecione o Arquivo" at bounding box center [249, 102] width 69 height 9
click at [0, 0] on input "Arraste o arquivo para cá ou Selecione o Arquivo" at bounding box center [0, 0] width 0 height 0
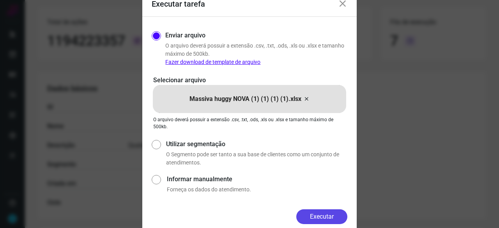
click at [326, 215] on button "Executar" at bounding box center [321, 216] width 51 height 15
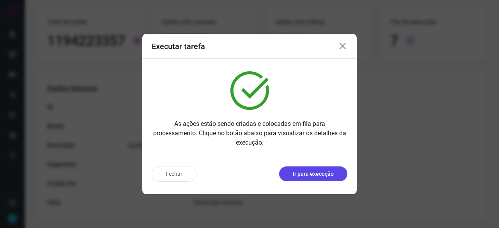
click at [319, 174] on p "Ir para execução" at bounding box center [313, 174] width 41 height 8
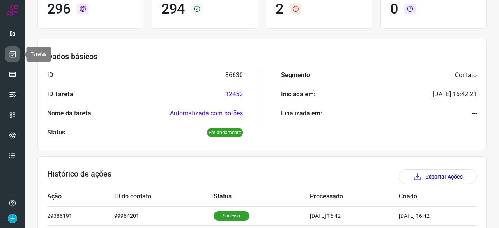
click at [11, 54] on icon at bounding box center [13, 54] width 8 height 8
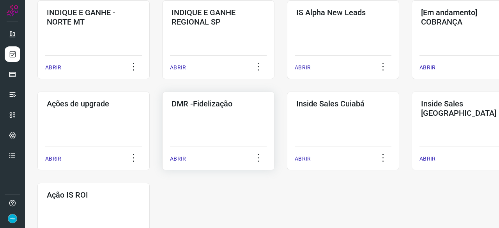
click at [176, 160] on p "ABRIR" at bounding box center [178, 159] width 16 height 8
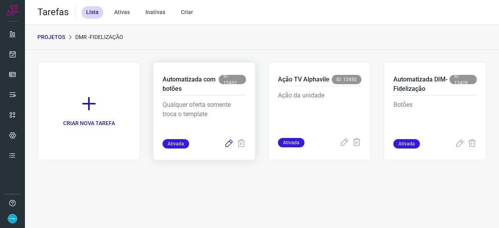
click at [227, 142] on icon at bounding box center [228, 143] width 9 height 9
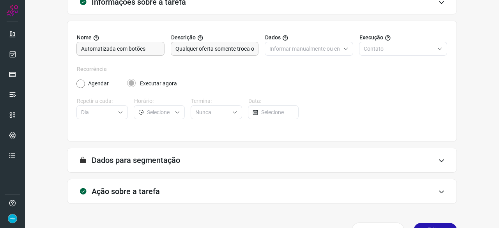
scroll to position [76, 0]
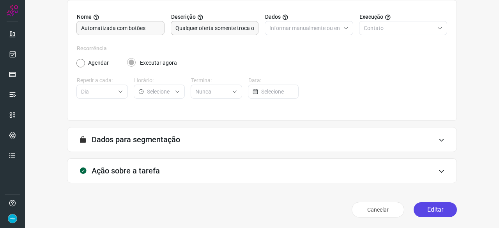
click at [419, 207] on button "Editar" at bounding box center [435, 209] width 43 height 15
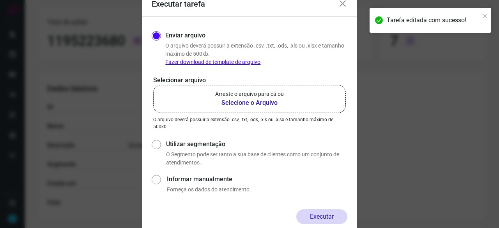
click at [250, 103] on b "Selecione o Arquivo" at bounding box center [249, 102] width 69 height 9
click at [0, 0] on input "Arraste o arquivo para cá ou Selecione o Arquivo" at bounding box center [0, 0] width 0 height 0
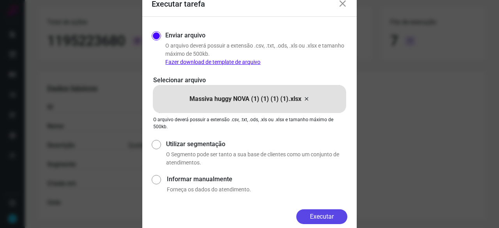
click at [329, 216] on button "Executar" at bounding box center [321, 216] width 51 height 15
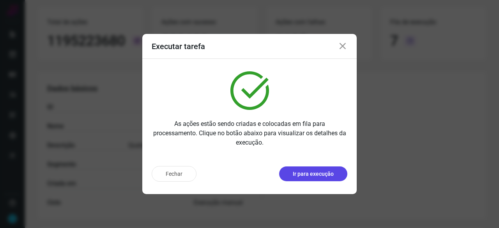
click at [329, 173] on p "Ir para execução" at bounding box center [313, 174] width 41 height 8
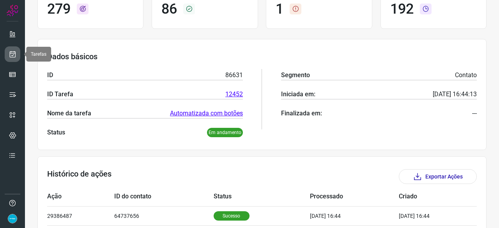
click at [10, 51] on icon at bounding box center [13, 54] width 8 height 8
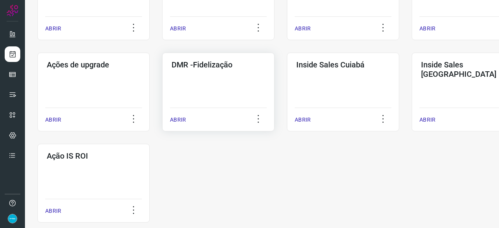
click at [174, 122] on p "ABRIR" at bounding box center [178, 120] width 16 height 8
